Goal: Use online tool/utility: Utilize a website feature to perform a specific function

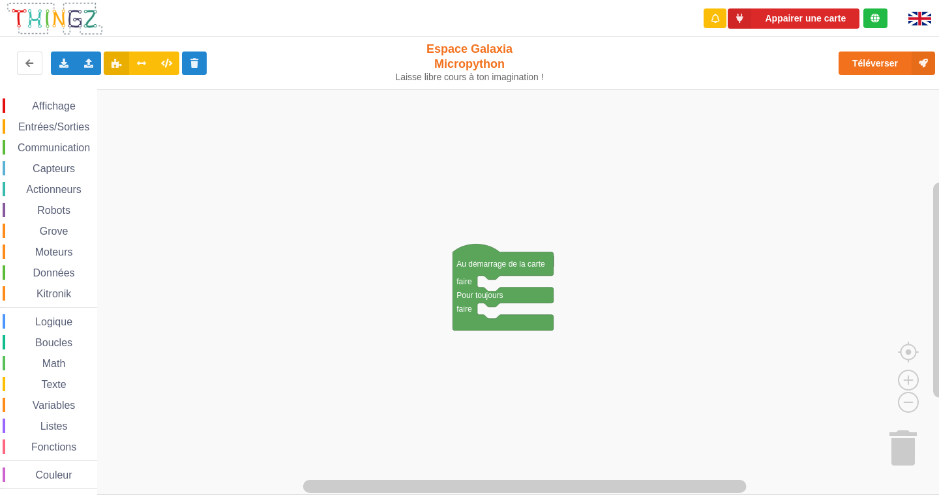
click at [87, 147] on span "Communication" at bounding box center [54, 147] width 76 height 11
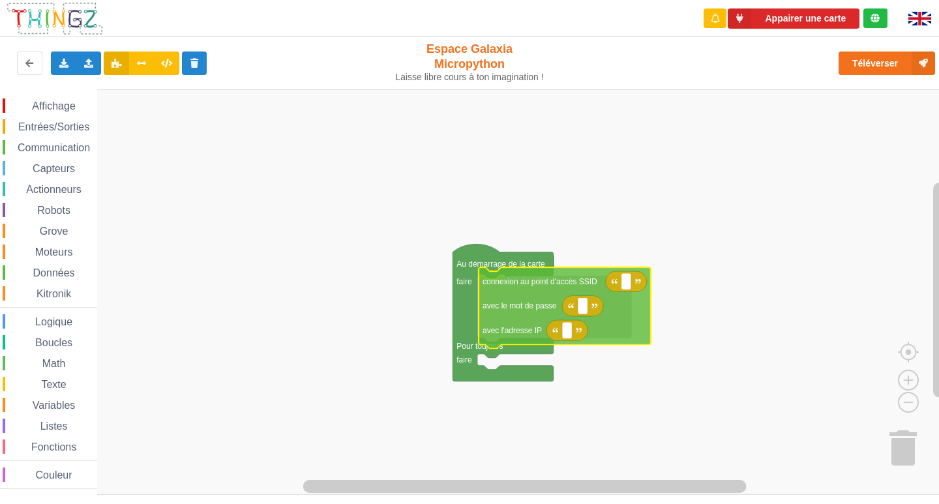
click at [510, 291] on div "Affichage Entrées/Sorties Communication Capteurs Actionneurs Robots Grove Moteu…" at bounding box center [474, 292] width 948 height 406
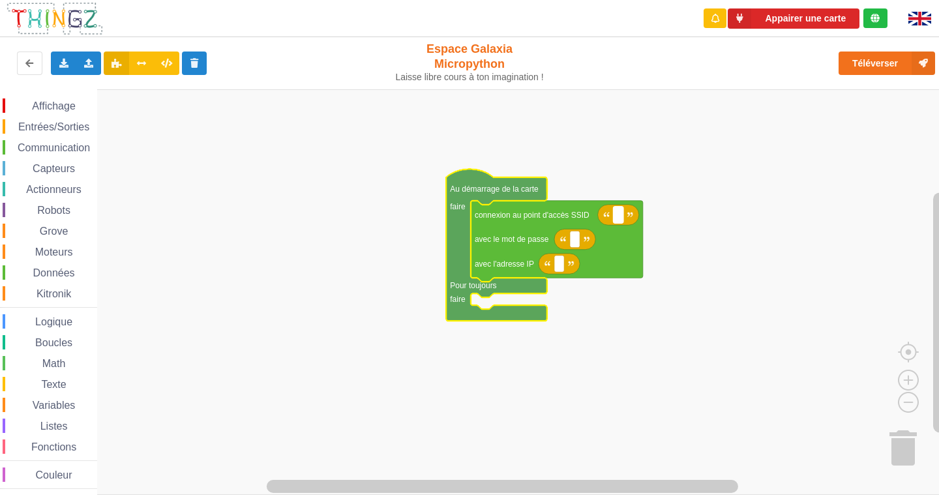
click at [618, 218] on text "Espace de travail de Blocky" at bounding box center [619, 215] width 2 height 9
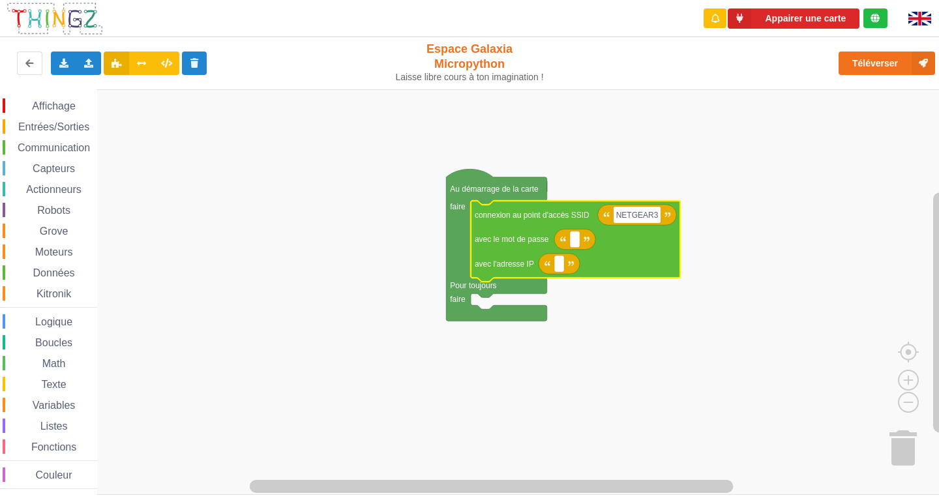
type input "NETGEAR38"
click at [578, 235] on rect "Espace de travail de Blocky" at bounding box center [575, 239] width 10 height 17
type input "joyoustuba995"
click at [567, 264] on icon "Espace de travail de Blocky" at bounding box center [559, 264] width 41 height 21
click at [562, 272] on rect "Espace de travail de Blocky" at bounding box center [559, 264] width 10 height 17
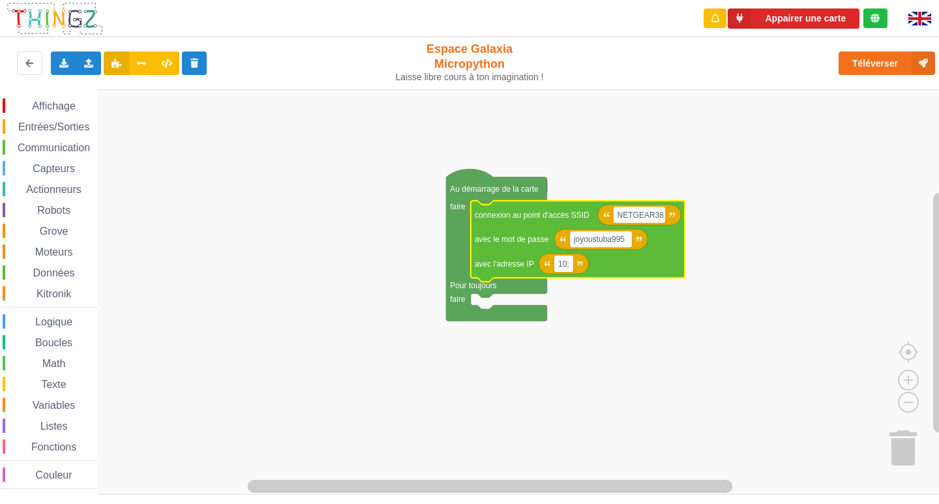
click at [567, 266] on input "10;" at bounding box center [563, 264] width 19 height 17
click at [573, 266] on input "10.;" at bounding box center [564, 264] width 21 height 17
type input "[TECHNICAL_ID]"
click at [64, 123] on span "Entrées/Sorties" at bounding box center [53, 126] width 75 height 11
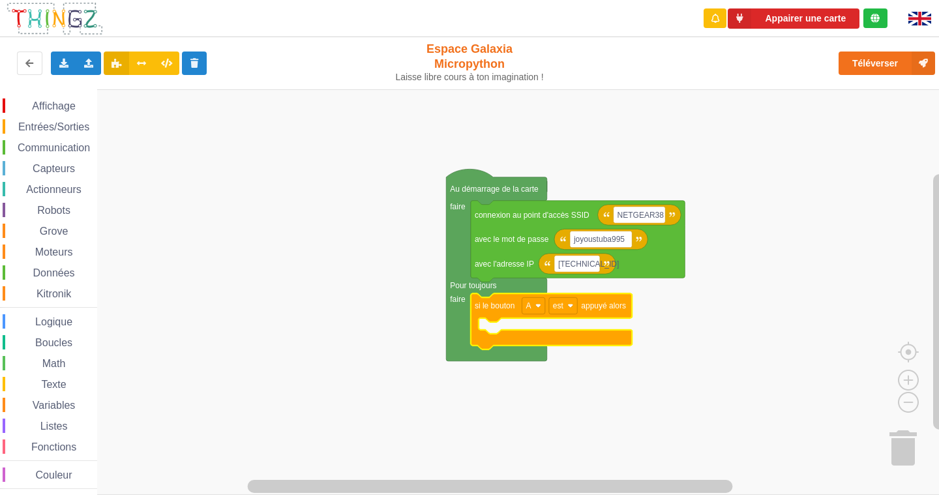
click at [62, 147] on span "Communication" at bounding box center [54, 147] width 76 height 11
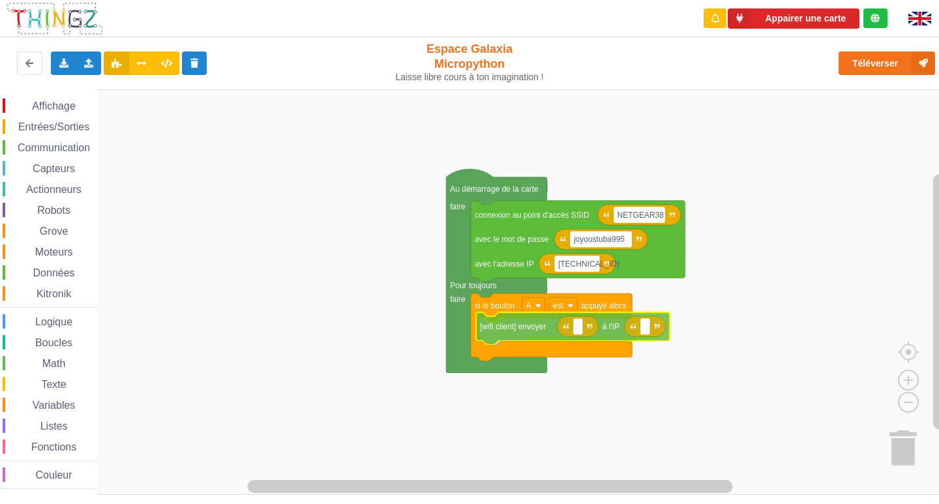
click at [498, 339] on div "Affichage Entrées/Sorties Communication Capteurs Actionneurs Robots Grove Moteu…" at bounding box center [474, 292] width 948 height 406
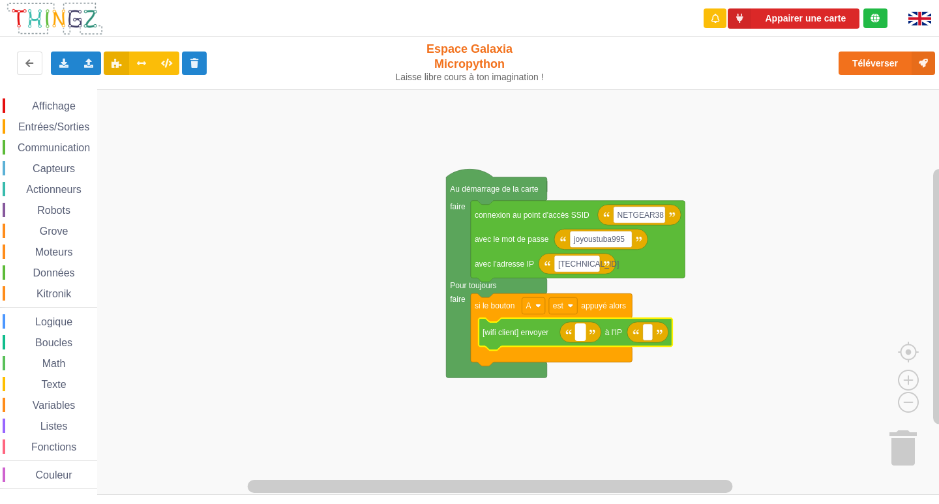
click at [579, 337] on text "Espace de travail de Blocky" at bounding box center [580, 332] width 2 height 9
click at [279, 195] on rect "Espace de travail de Blocky" at bounding box center [474, 292] width 948 height 406
click at [584, 339] on rect "Espace de travail de Blocky" at bounding box center [580, 332] width 10 height 17
type input "8"
click at [651, 338] on rect "Espace de travail de Blocky" at bounding box center [648, 332] width 10 height 17
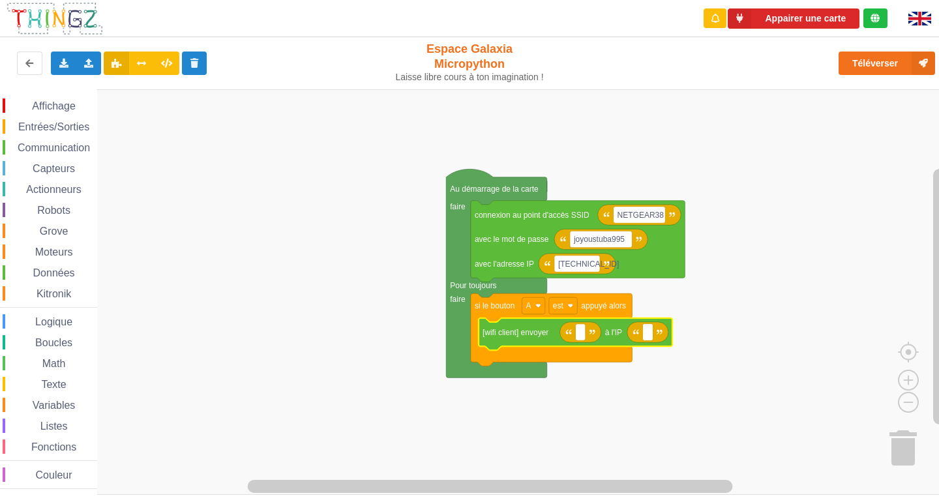
type input "8"
click at [580, 331] on text "Espace de travail de Blocky" at bounding box center [580, 332] width 2 height 9
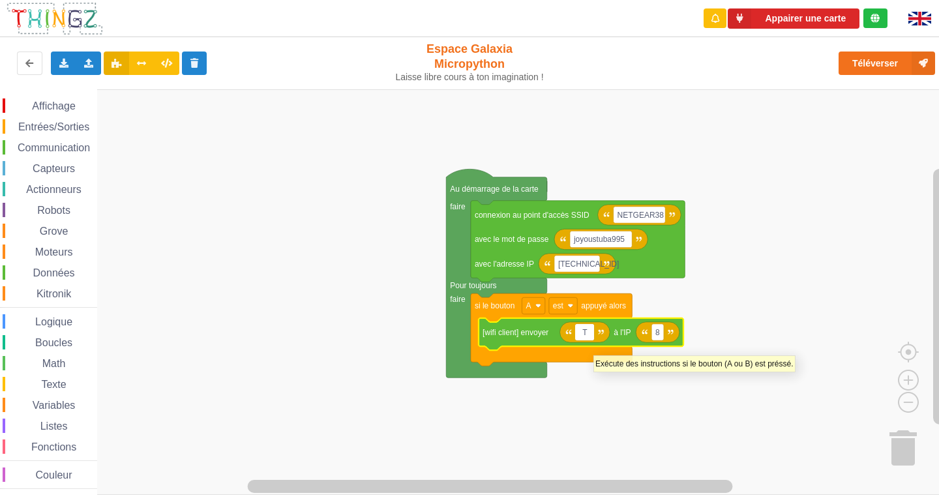
type input "T"
type input "t es trop beau"
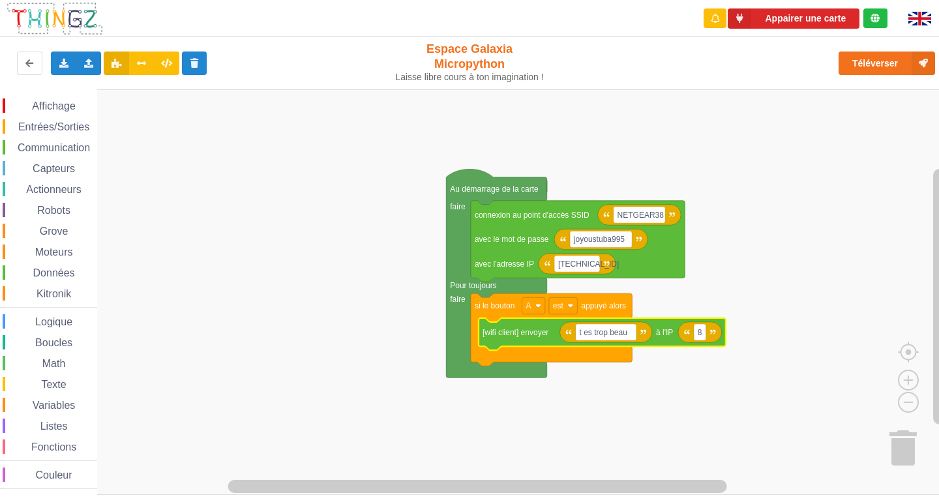
click at [708, 335] on icon "Espace de travail de Blocky" at bounding box center [700, 332] width 44 height 21
click at [700, 336] on text "8" at bounding box center [700, 332] width 5 height 9
type input "[TECHNICAL_ID]"
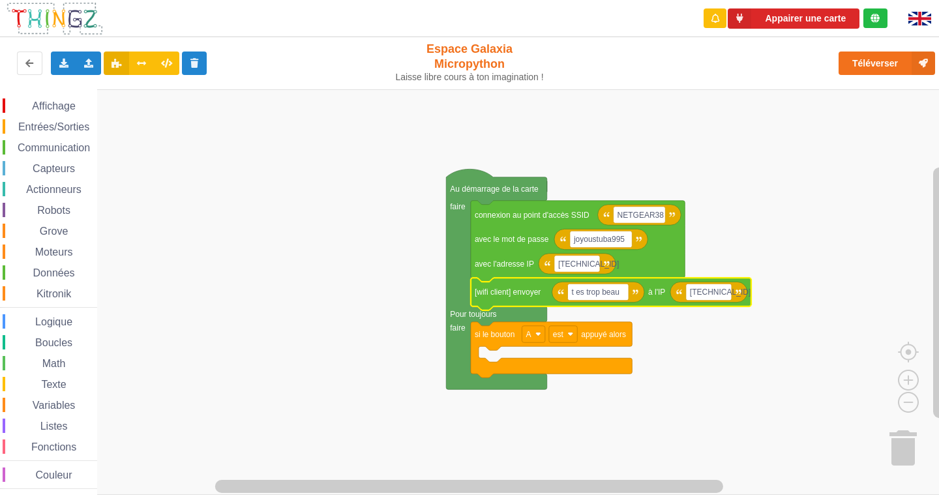
click at [799, 294] on rect "Espace de travail de Blocky" at bounding box center [474, 292] width 948 height 406
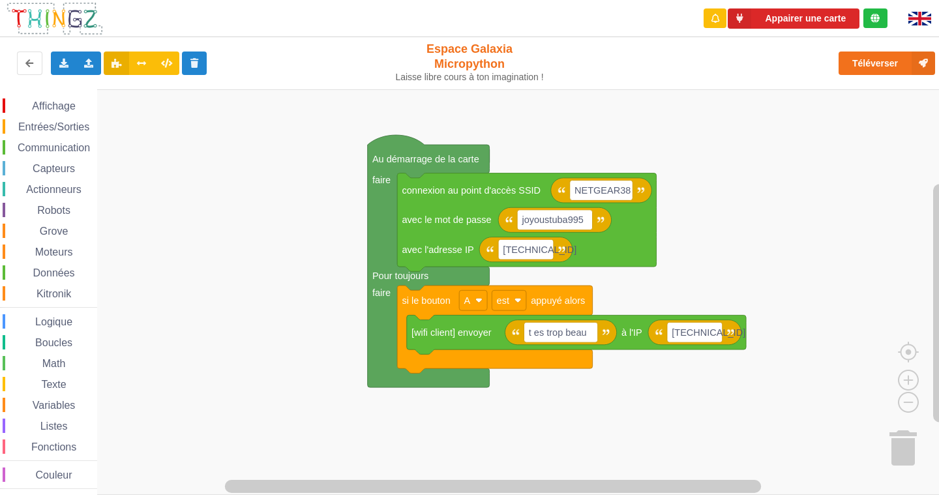
click at [641, 427] on div "Affichage Entrées/Sorties Communication Capteurs Actionneurs Robots Grove Moteu…" at bounding box center [474, 292] width 948 height 406
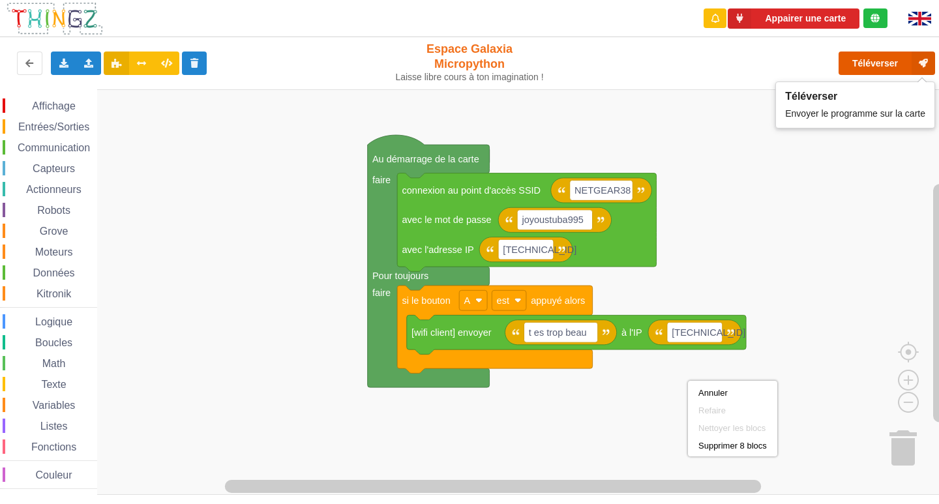
click at [858, 67] on button "Téléverser" at bounding box center [887, 63] width 97 height 23
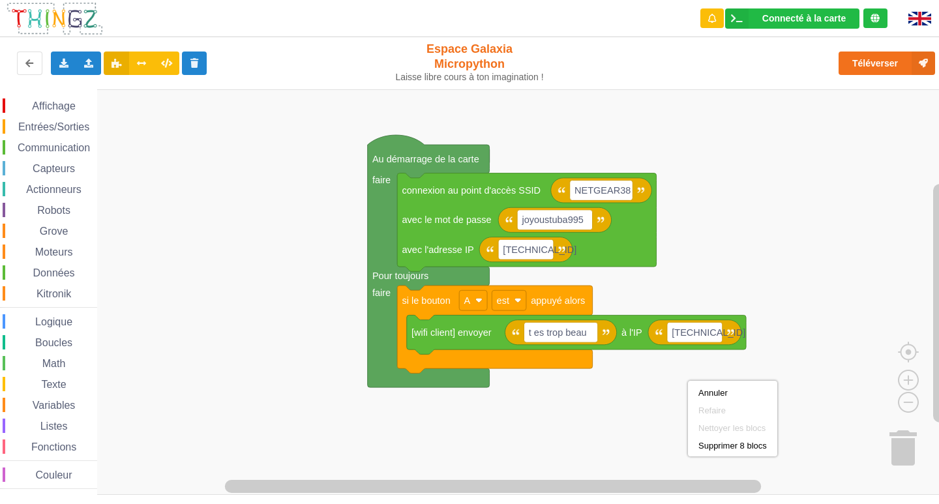
click at [846, 317] on rect "Espace de travail de Blocky" at bounding box center [474, 292] width 948 height 406
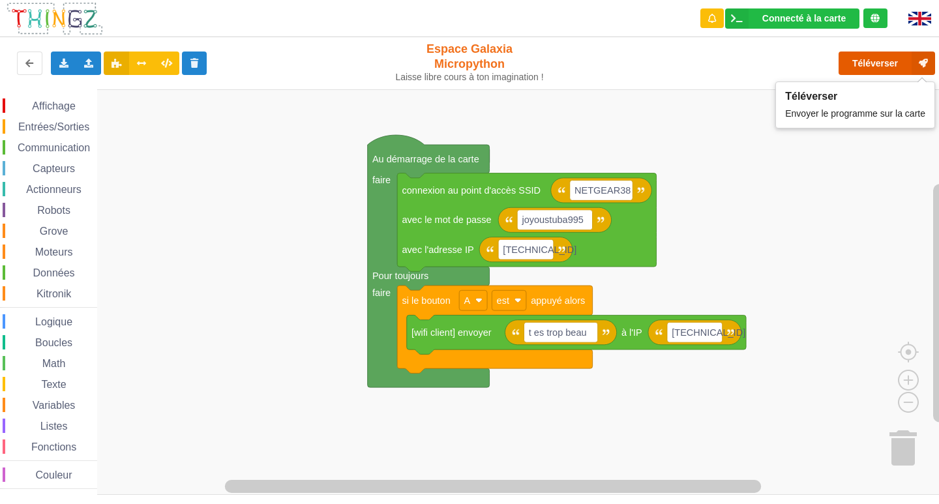
click at [893, 53] on button "Téléverser" at bounding box center [887, 63] width 97 height 23
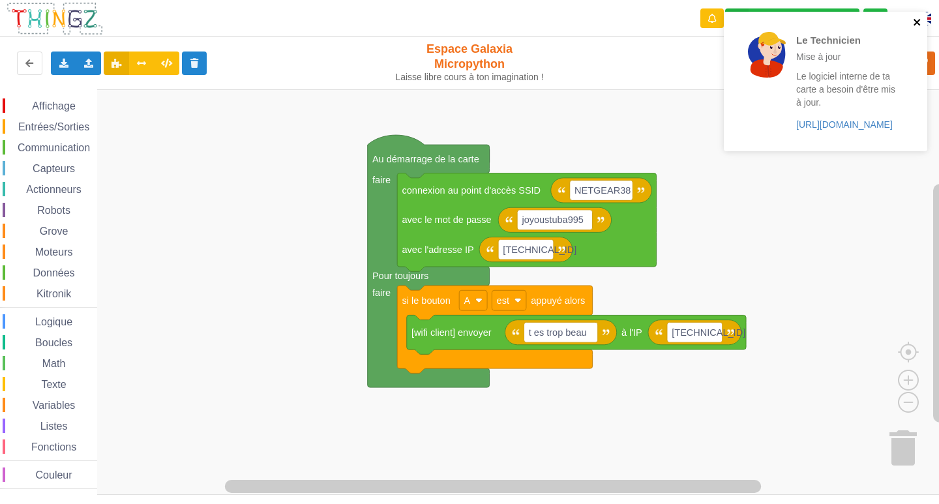
click at [914, 17] on icon "close" at bounding box center [917, 22] width 9 height 10
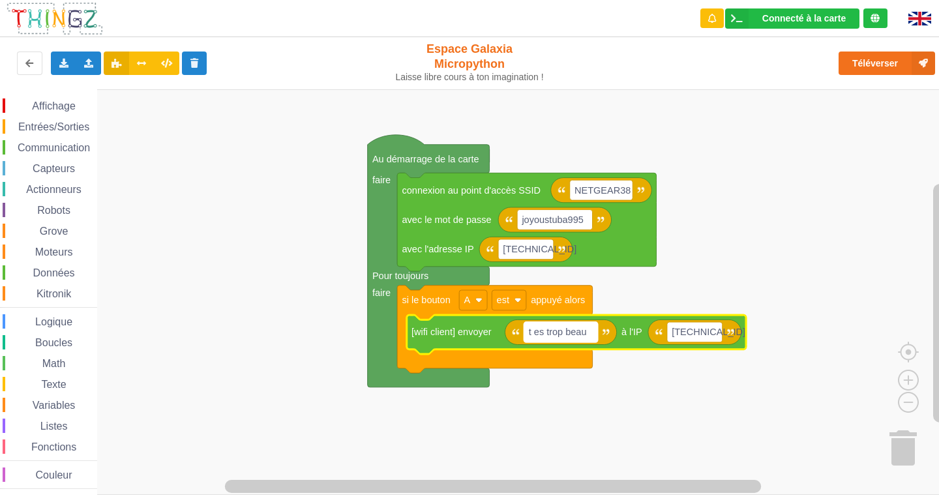
click at [586, 334] on text "t es trop beau" at bounding box center [558, 332] width 58 height 10
click at [705, 254] on rect "Espace de travail de Blocky" at bounding box center [474, 292] width 948 height 406
click at [593, 332] on rect "Espace de travail de Blocky" at bounding box center [561, 332] width 74 height 20
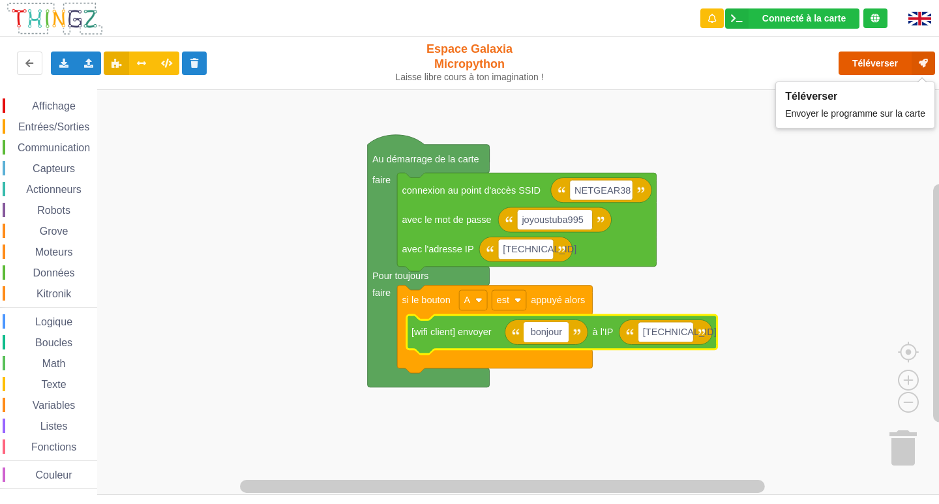
click at [880, 56] on button "Téléverser" at bounding box center [887, 63] width 97 height 23
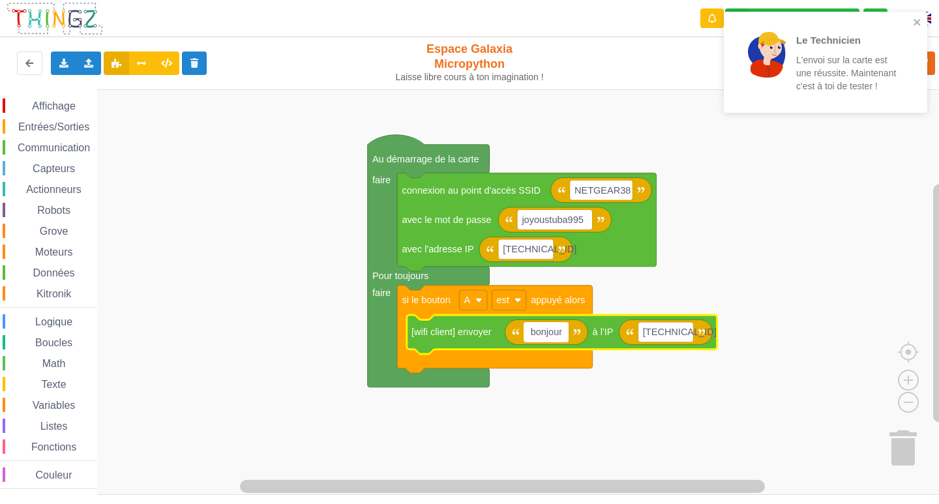
click at [565, 331] on input "bonjour" at bounding box center [546, 332] width 45 height 20
type input "b"
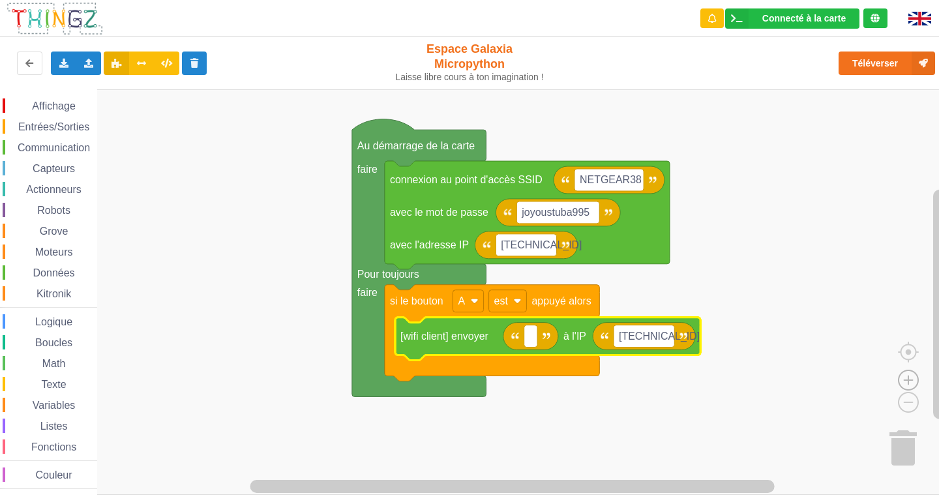
click at [910, 375] on image "Espace de travail de Blocky" at bounding box center [908, 350] width 63 height 81
click at [913, 397] on image "Espace de travail de Blocky" at bounding box center [887, 372] width 63 height 81
click at [918, 387] on image "Espace de travail de Blocky" at bounding box center [908, 350] width 63 height 81
click at [59, 58] on div "Exporter l'assemblage de blocs Exporter l'assemblage de blocs au format Python" at bounding box center [63, 63] width 25 height 23
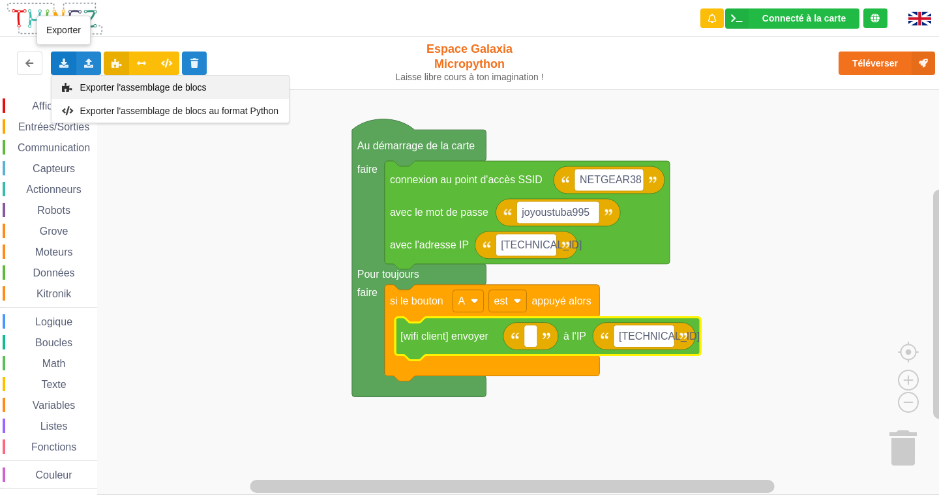
click at [102, 83] on span "Exporter l'assemblage de blocs" at bounding box center [143, 87] width 127 height 10
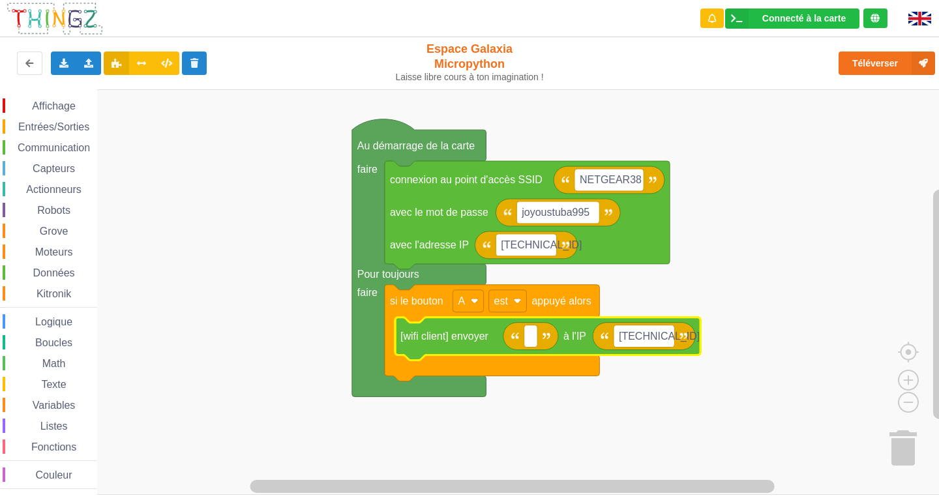
click at [735, 140] on rect "Espace de travail de Blocky" at bounding box center [474, 292] width 948 height 406
